Goal: Find specific page/section: Find specific page/section

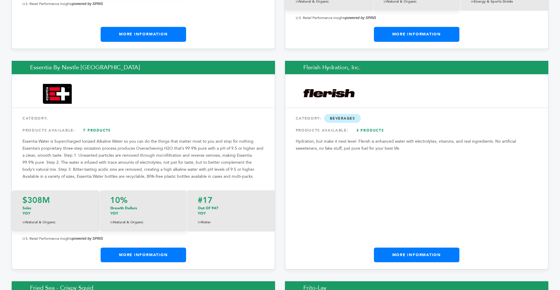
scroll to position [3170, 0]
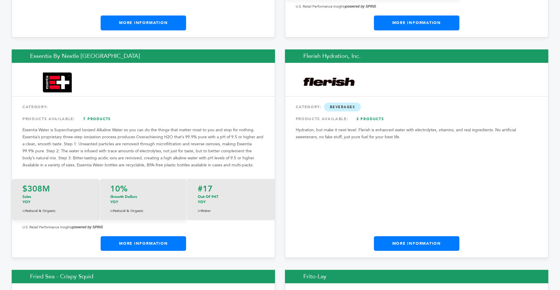
drag, startPoint x: 558, startPoint y: 7, endPoint x: 541, endPoint y: 86, distance: 80.7
click at [445, 236] on link "More Information" at bounding box center [417, 243] width 86 height 15
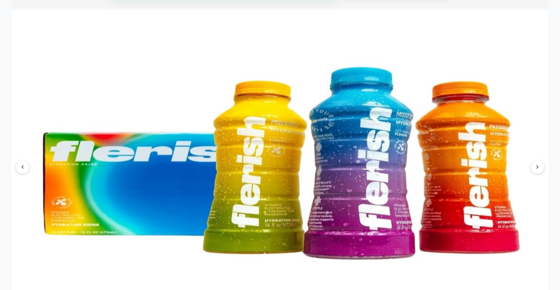
scroll to position [560, 0]
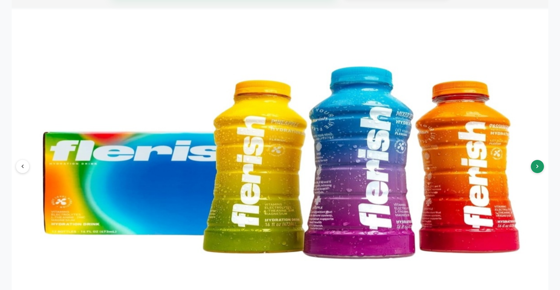
click at [540, 166] on button at bounding box center [537, 166] width 13 height 13
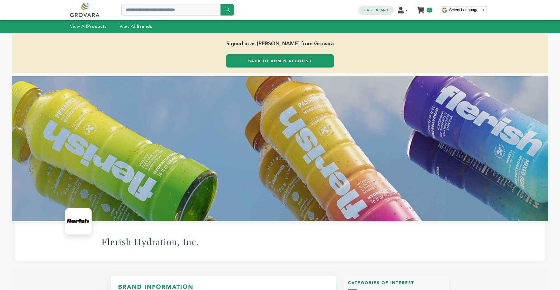
scroll to position [0, 0]
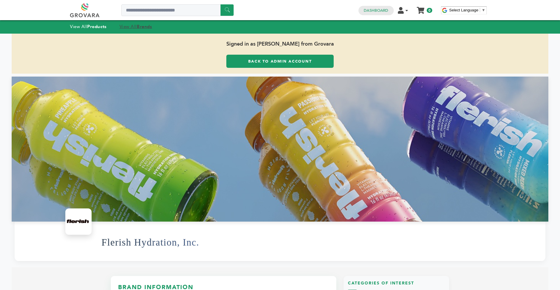
click at [145, 28] on strong "Brands" at bounding box center [144, 27] width 15 height 6
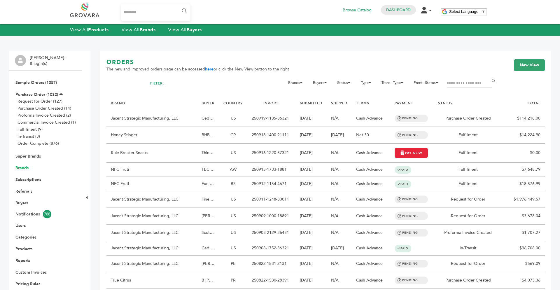
click at [24, 167] on link "Brands" at bounding box center [21, 168] width 13 height 6
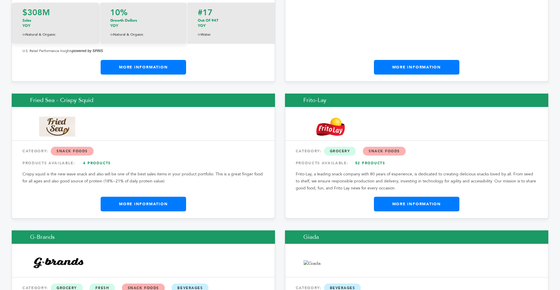
scroll to position [3357, 0]
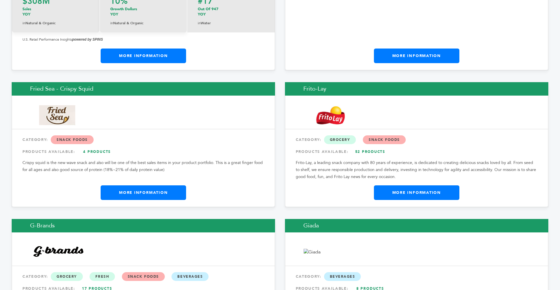
click at [172, 185] on link "More Information" at bounding box center [144, 192] width 86 height 15
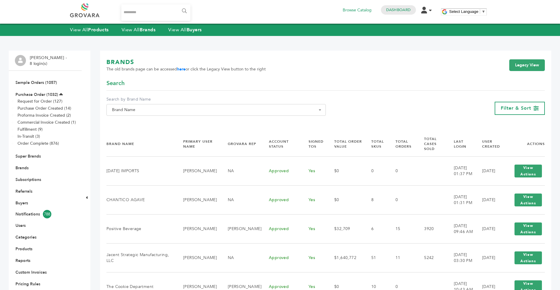
click at [198, 106] on span "Brand Name" at bounding box center [216, 110] width 213 height 8
click at [171, 119] on input "Search" at bounding box center [216, 120] width 217 height 7
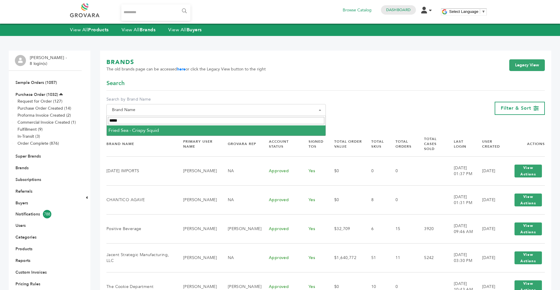
type input "*****"
select select "**********"
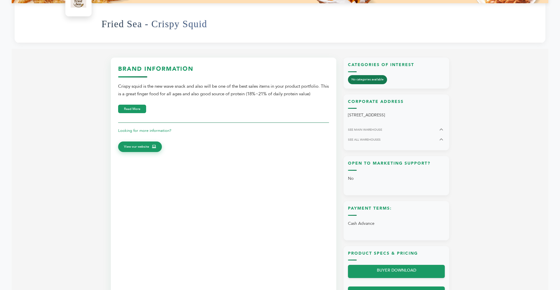
scroll to position [234, 0]
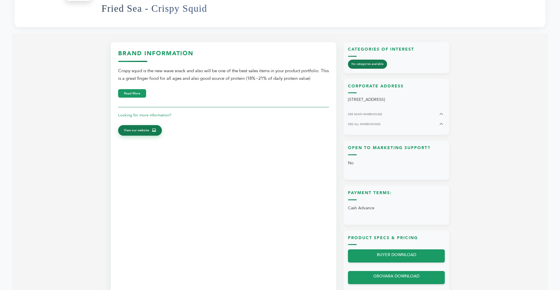
click at [147, 133] on link "View our website" at bounding box center [140, 130] width 44 height 11
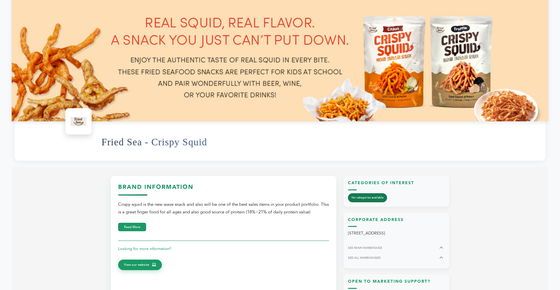
scroll to position [82, 0]
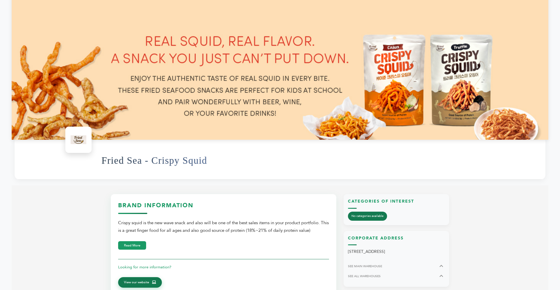
click at [142, 281] on span "View our website" at bounding box center [136, 281] width 25 height 5
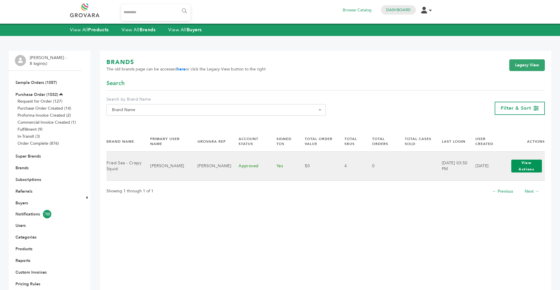
click at [527, 171] on button "View Actions" at bounding box center [527, 165] width 31 height 13
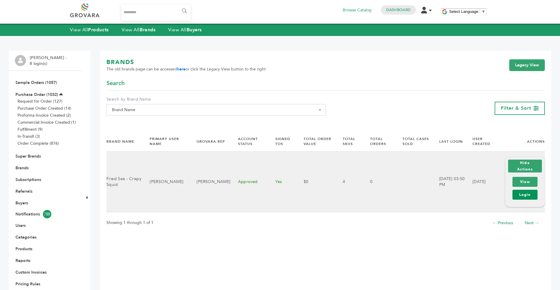
click at [526, 194] on link "Login" at bounding box center [525, 194] width 25 height 10
